Goal: Check status: Check status

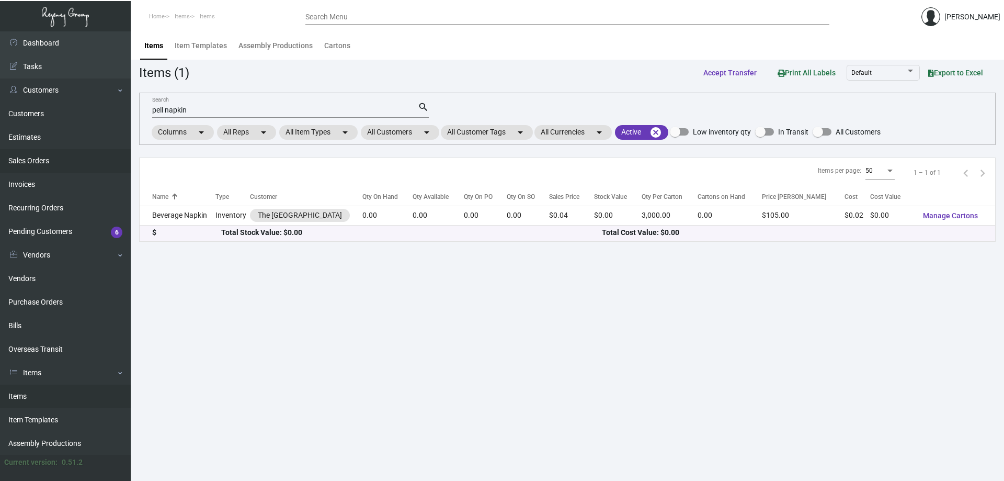
click at [83, 162] on link "Sales Orders" at bounding box center [65, 161] width 131 height 24
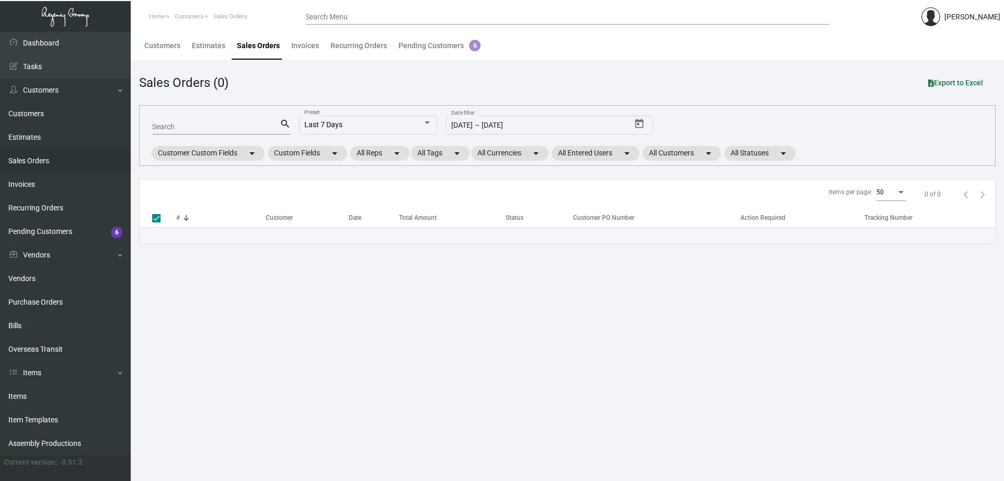
click at [202, 128] on input "Search" at bounding box center [216, 127] width 128 height 8
type input "OXFORD HO"
checkbox input "false"
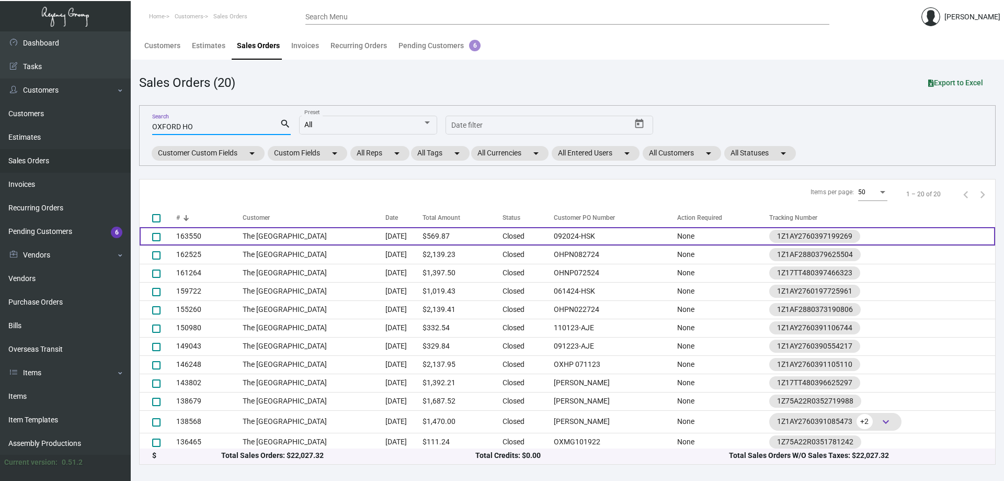
type input "OXFORD HO"
click at [268, 236] on td "The [GEOGRAPHIC_DATA]" at bounding box center [314, 236] width 143 height 18
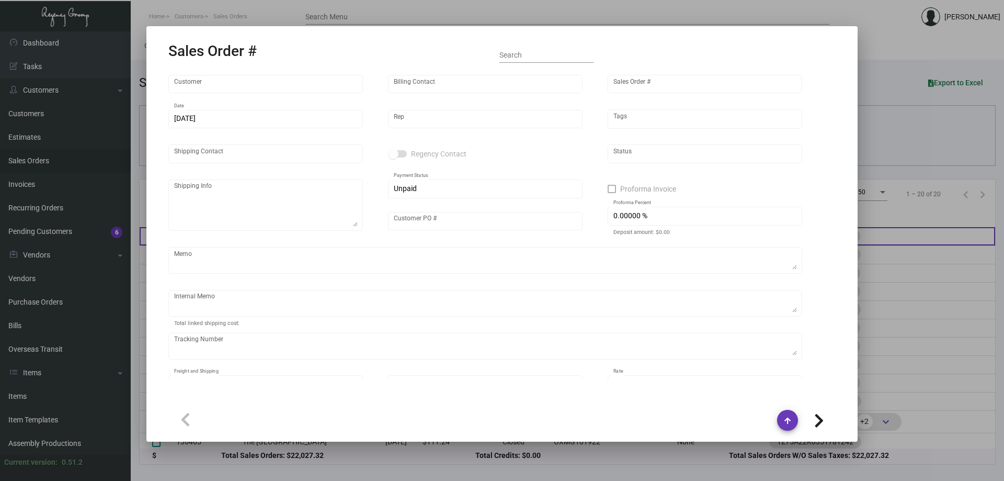
type input "The [GEOGRAPHIC_DATA]"
type input "[PERSON_NAME]"
type input "163550"
type input "[DATE]"
type input "[PERSON_NAME]"
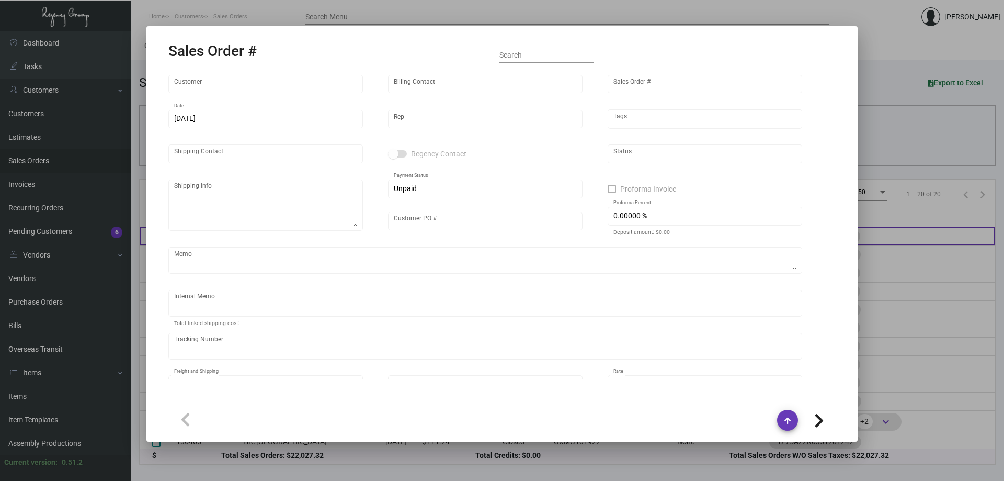
type input "[PERSON_NAME]"
type textarea "The [GEOGRAPHIC_DATA] - [PERSON_NAME] [STREET_ADDRESS]"
type input "092024-HSK"
type textarea "$8.35"
type input "United States Dollar $"
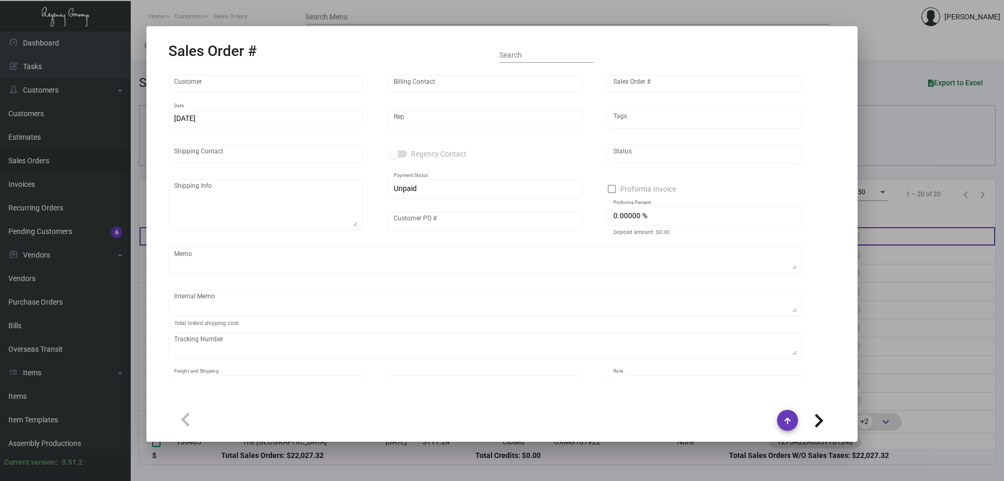
type input "$ 39.87"
